Goal: Use online tool/utility: Utilize a website feature to perform a specific function

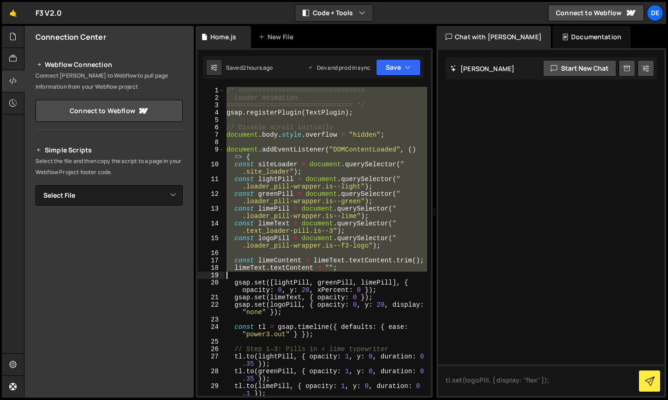
drag, startPoint x: 226, startPoint y: 91, endPoint x: 256, endPoint y: 275, distance: 186.1
click at [256, 275] on div "/* ================================ Loader Animation ==========================…" at bounding box center [326, 249] width 203 height 324
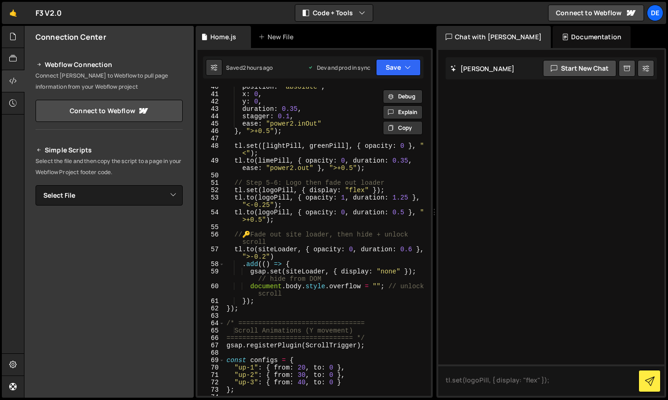
scroll to position [395, 0]
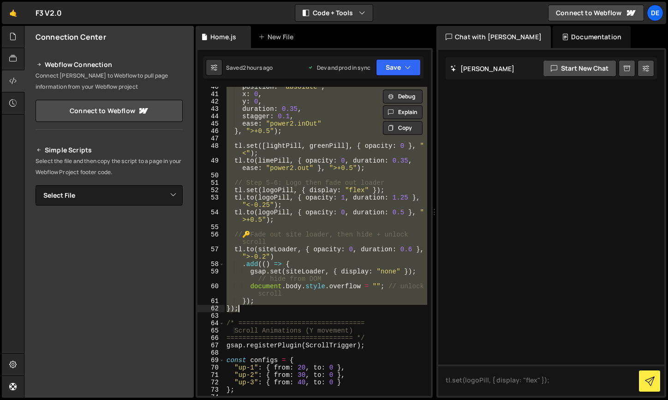
click at [243, 310] on div "position : "absolute" , x : 0 , y : 0 , duration : 0.35 , stagger : 0.1 , ease …" at bounding box center [326, 245] width 203 height 324
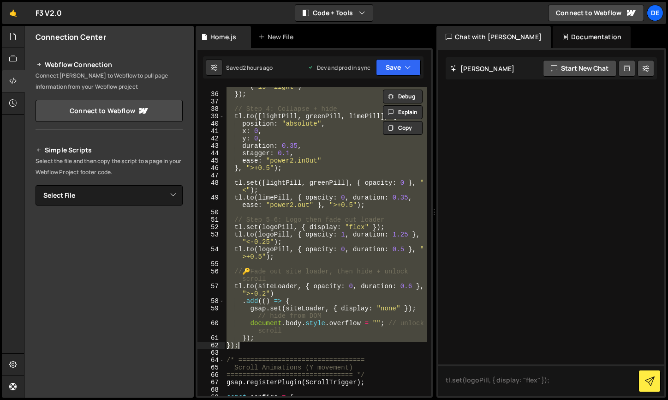
scroll to position [356, 0]
click at [304, 193] on div "onComplete : ( ) => limePill . classList . remove ( "is--light" ) }) ; // Step …" at bounding box center [326, 241] width 203 height 309
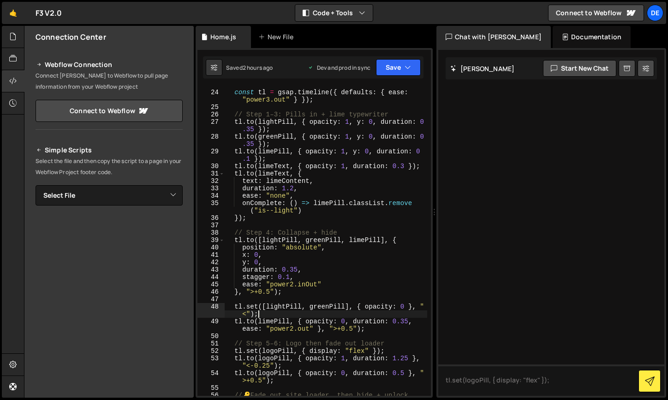
scroll to position [231, 0]
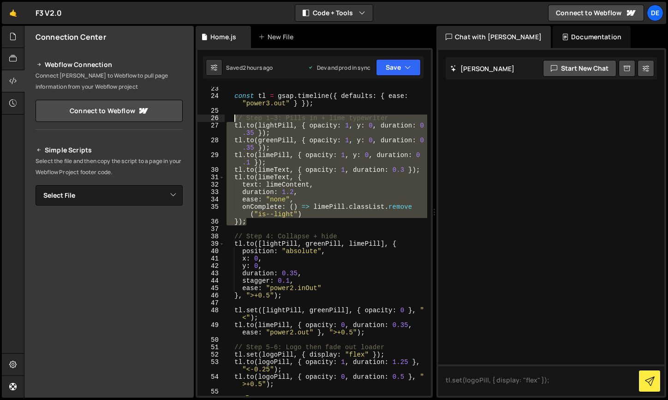
drag, startPoint x: 247, startPoint y: 225, endPoint x: 243, endPoint y: 130, distance: 95.2
click at [235, 117] on div "const tl = gsap . timeline ({ defaults : { ease : "power3.out" } }) ; // Step 1…" at bounding box center [326, 250] width 203 height 331
type textarea "// Step 1–3: Pills in + lime typewriter [DOMAIN_NAME](lightPill, { opacity: 1, …"
paste textarea
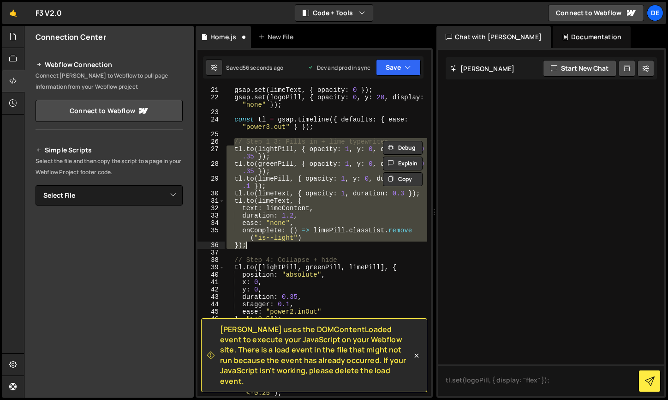
scroll to position [208, 0]
click at [329, 246] on div "gsap . set ( limeText , { opacity : 0 }) ; gsap . set ( logoPill , { opacity : …" at bounding box center [326, 241] width 203 height 309
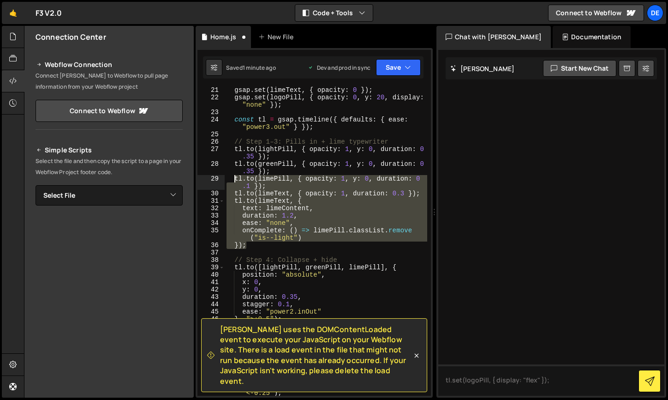
drag, startPoint x: 255, startPoint y: 248, endPoint x: 236, endPoint y: 178, distance: 72.8
click at [236, 178] on div "gsap . set ( limeText , { opacity : 0 }) ; gsap . set ( logoPill , { opacity : …" at bounding box center [326, 251] width 203 height 331
paste textarea
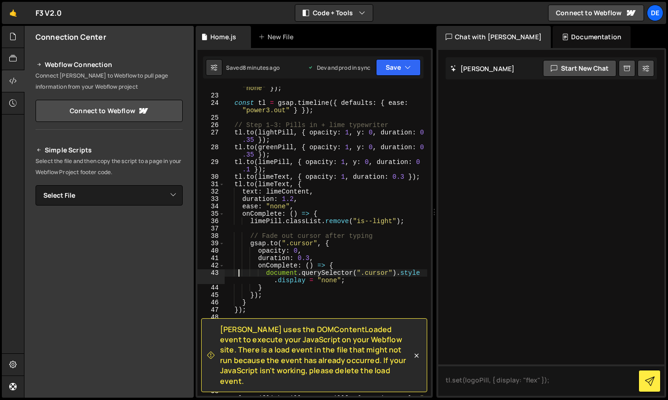
scroll to position [224, 0]
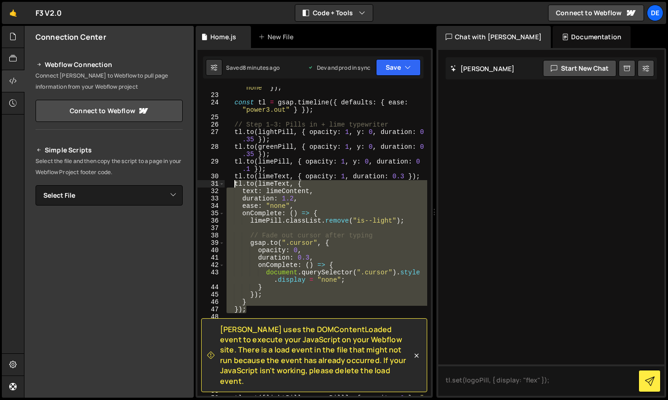
drag, startPoint x: 249, startPoint y: 312, endPoint x: 234, endPoint y: 184, distance: 129.1
click at [234, 184] on div "gsap . set ( logoPill , { opacity : 0 , y : 20 , display : "none" }) ; const tl…" at bounding box center [326, 246] width 203 height 338
type textarea "[DOMAIN_NAME](limeText, { text: limeContent,"
paste textarea
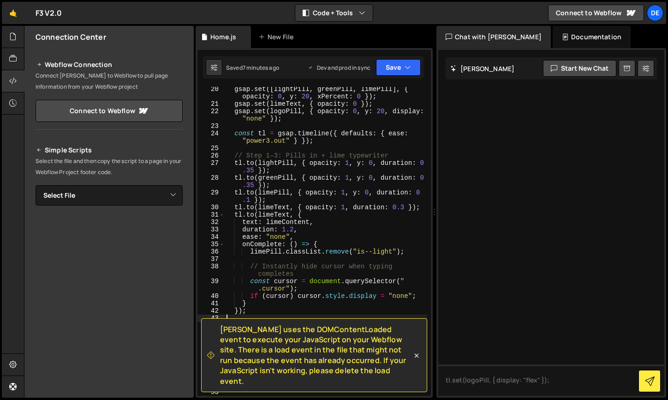
scroll to position [228, 0]
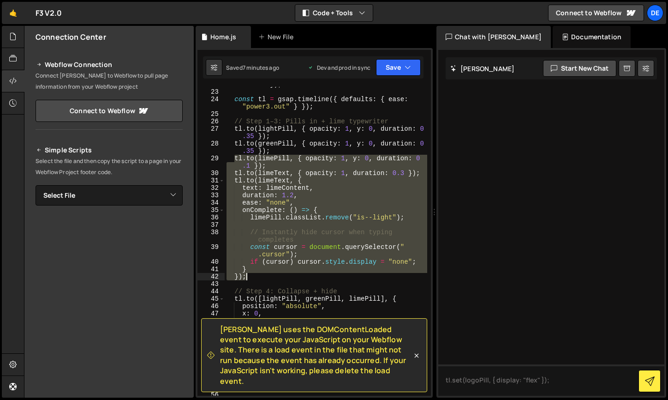
drag, startPoint x: 234, startPoint y: 158, endPoint x: 247, endPoint y: 276, distance: 118.3
click at [247, 276] on div "gsap . set ( logoPill , { opacity : 0 , y : 20 , display : "none" }) ; const tl…" at bounding box center [326, 238] width 203 height 331
type textarea "} });"
paste textarea
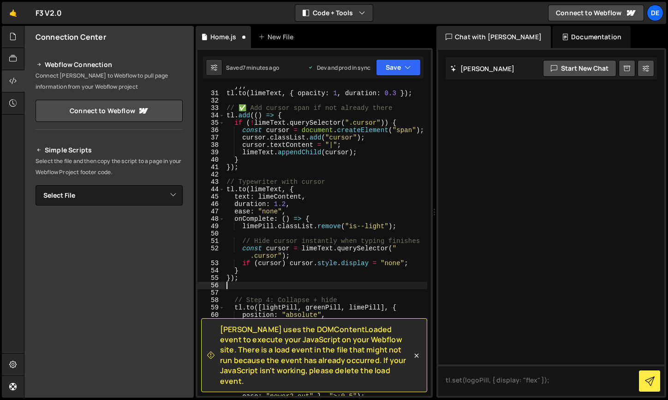
scroll to position [315, 0]
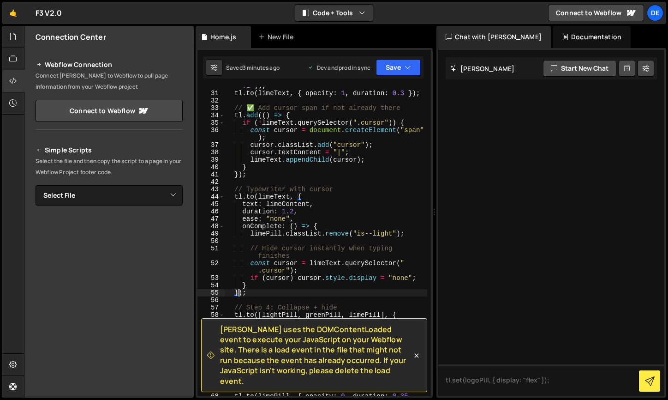
click at [330, 220] on div "tl . to ( limePill , { opacity : 1 , y : 0 , duration : 0 .1 }) ; tl . to ( lim…" at bounding box center [326, 244] width 203 height 338
type textarea "ease: "none","
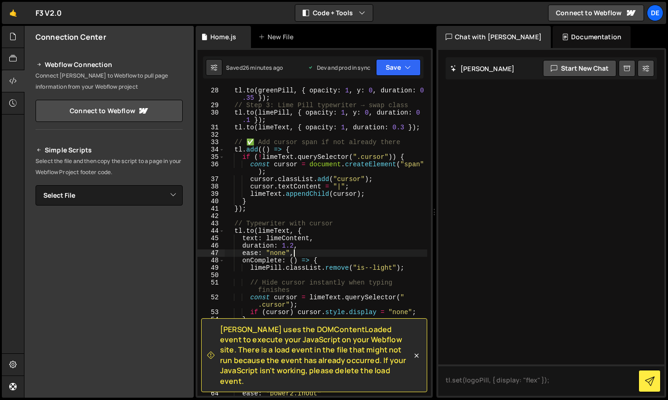
scroll to position [0, 0]
